Goal: Task Accomplishment & Management: Manage account settings

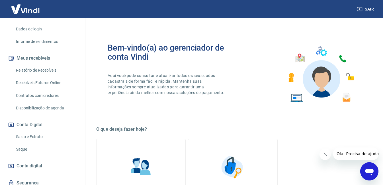
scroll to position [112, 0]
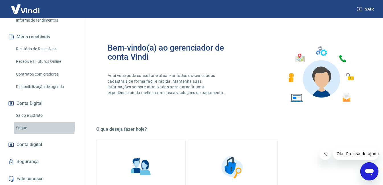
click at [23, 124] on link "Saque" at bounding box center [46, 128] width 65 height 12
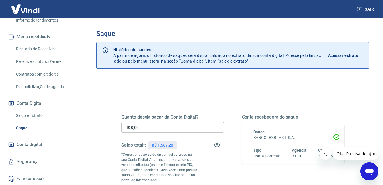
click at [134, 129] on input "R$ 0,00" at bounding box center [172, 127] width 103 height 11
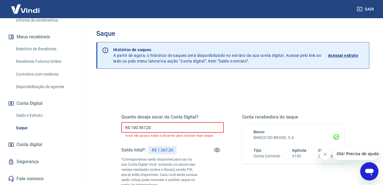
drag, startPoint x: 152, startPoint y: 128, endPoint x: 129, endPoint y: 128, distance: 23.4
click at [129, 128] on input "R$ 100.567,20" at bounding box center [172, 127] width 103 height 11
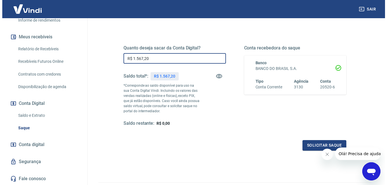
scroll to position [85, 0]
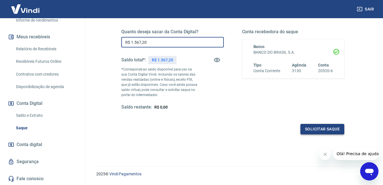
type input "R$ 1.567,20"
click at [330, 129] on button "Solicitar saque" at bounding box center [323, 129] width 44 height 11
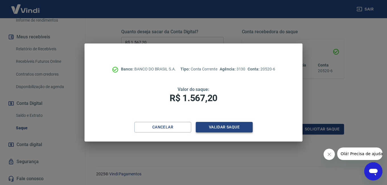
click at [232, 128] on button "Validar saque" at bounding box center [224, 127] width 57 height 11
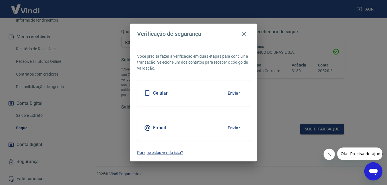
click at [215, 131] on div "E-mail Enviar" at bounding box center [193, 128] width 113 height 26
click at [238, 130] on button "Enviar" at bounding box center [234, 128] width 19 height 12
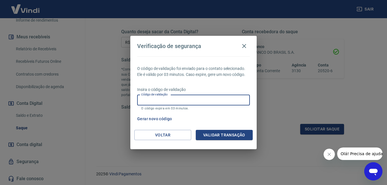
click at [207, 103] on input "Código de validação" at bounding box center [193, 100] width 113 height 11
type input "256435"
click at [226, 139] on button "Validar transação" at bounding box center [224, 135] width 57 height 11
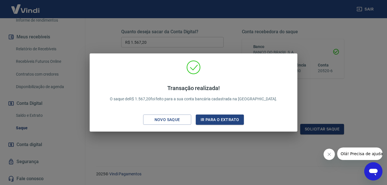
click at [247, 44] on div "Transação realizada! O saque de R$ 1.567,20 foi feito para a sua conta bancária…" at bounding box center [193, 92] width 387 height 185
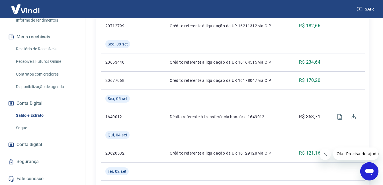
scroll to position [313, 0]
